Goal: Task Accomplishment & Management: Manage account settings

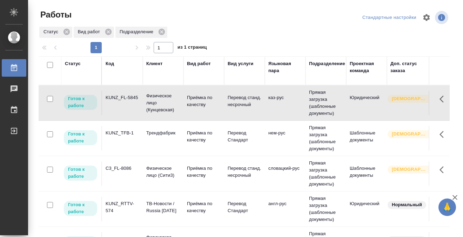
click at [126, 107] on td "KUNZ_FL-5845" at bounding box center [122, 103] width 41 height 25
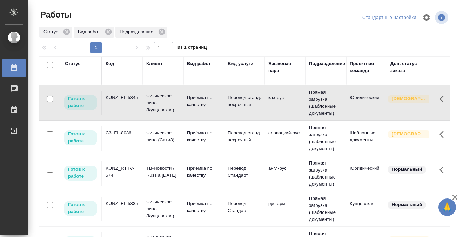
click at [121, 140] on td "C3_FL-8086" at bounding box center [122, 138] width 41 height 25
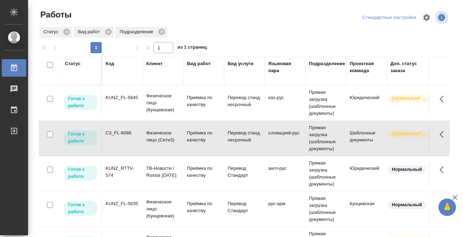
click at [121, 140] on td "C3_FL-8086" at bounding box center [122, 138] width 41 height 25
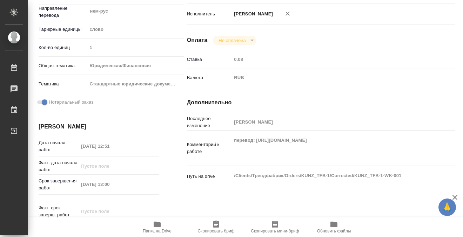
scroll to position [198, 0]
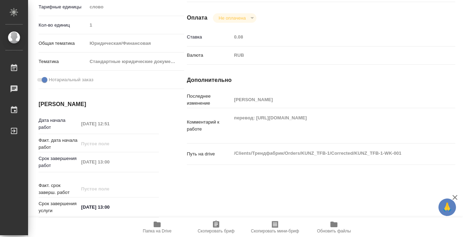
scroll to position [375, 0]
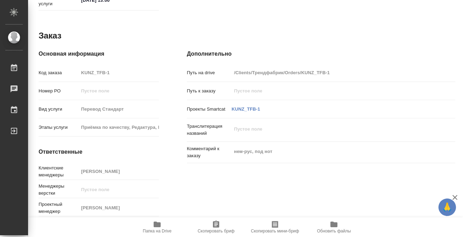
click at [159, 225] on icon "button" at bounding box center [157, 225] width 7 height 6
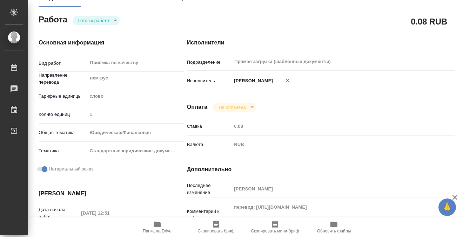
scroll to position [0, 0]
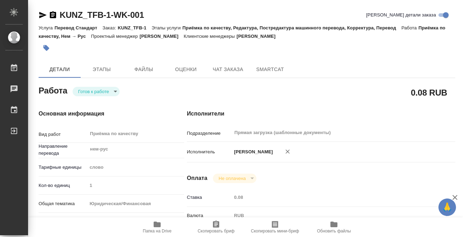
click at [45, 49] on icon "button" at bounding box center [46, 48] width 6 height 6
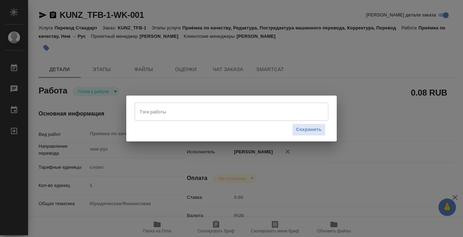
click at [181, 112] on input "Тэги работы" at bounding box center [225, 112] width 174 height 12
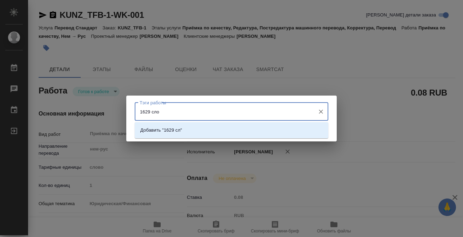
type input "1629 слов"
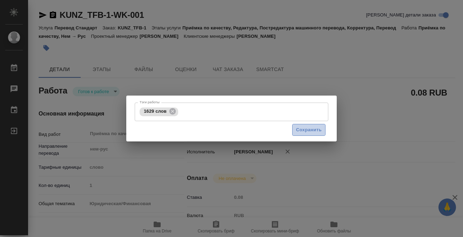
click at [310, 129] on span "Сохранить" at bounding box center [309, 130] width 26 height 8
type input "readyForWork"
type input "нем-рус"
type input "5a8b1489cc6b4906c91bfd90"
type input "1"
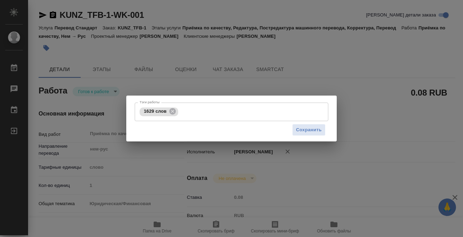
type input "yr-fn"
type input "5f647205b73bc97568ca66bf"
checkbox input "true"
type input "26.08.2025 12:51"
type input "28.08.2025 13:00"
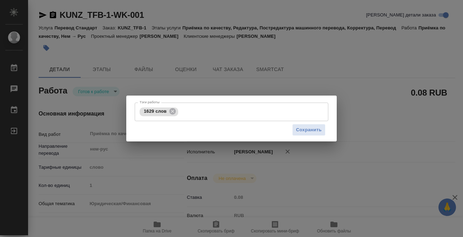
type input "28.08.2025 13:00"
type input "Прямая загрузка (шаблонные документы)"
type input "notPayed"
type input "0.08"
type input "RUB"
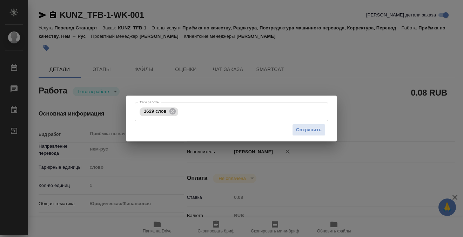
type input "[PERSON_NAME]"
type input "KUNZ_TFB-1"
type input "Перевод Стандарт"
type input "Приёмка по качеству, Редактура, Постредактура машинного перевода, Корректура, П…"
type input "Moskalets Alina"
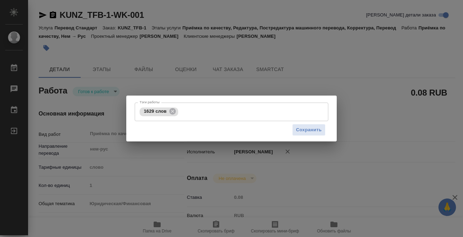
type input "/Clients/Трендфабрик/Orders/KUNZ_TFB-1"
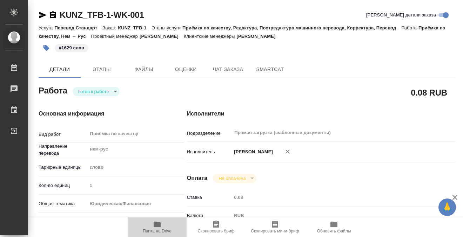
click at [150, 224] on span "Папка на Drive" at bounding box center [157, 226] width 50 height 13
click at [104, 93] on body "🙏 .cls-1 fill:#fff; AWATERA Kobzeva Elizaveta Работы 0 Чаты График Выйти KUNZ_T…" at bounding box center [231, 118] width 463 height 237
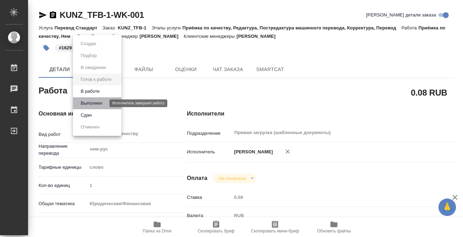
click at [102, 105] on button "Выполнен" at bounding box center [92, 104] width 26 height 8
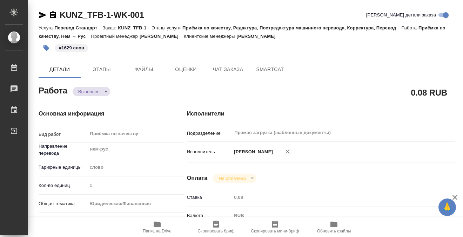
type textarea "x"
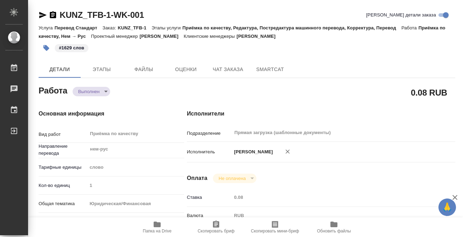
type textarea "x"
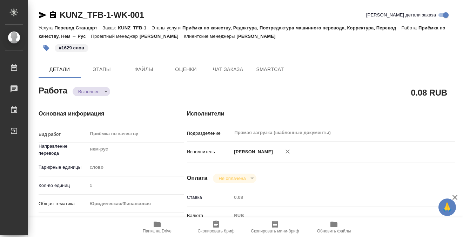
click at [55, 15] on icon "button" at bounding box center [53, 14] width 6 height 7
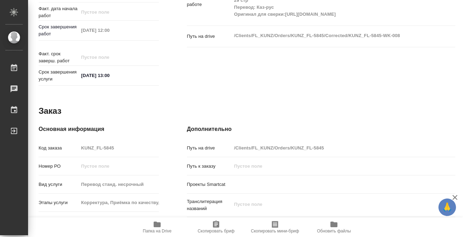
scroll to position [383, 0]
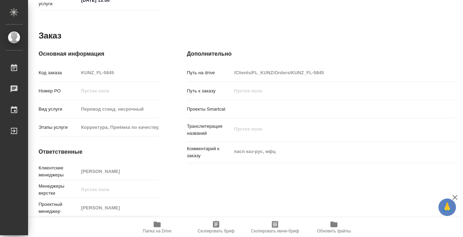
click at [160, 225] on icon "button" at bounding box center [157, 225] width 7 height 6
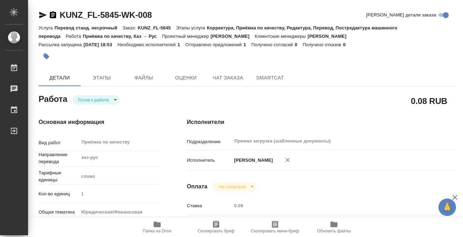
click at [52, 15] on icon "button" at bounding box center [53, 15] width 8 height 8
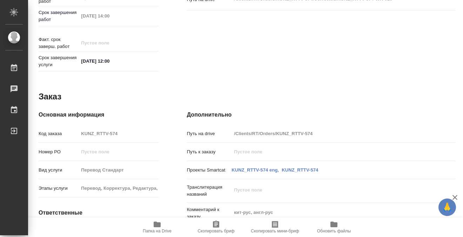
scroll to position [375, 0]
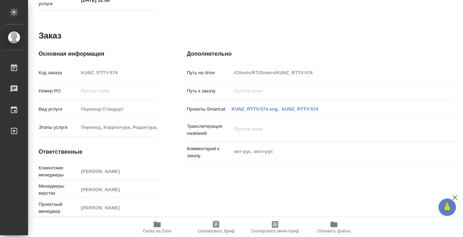
click at [156, 224] on icon "button" at bounding box center [157, 225] width 7 height 6
